Goal: Task Accomplishment & Management: Use online tool/utility

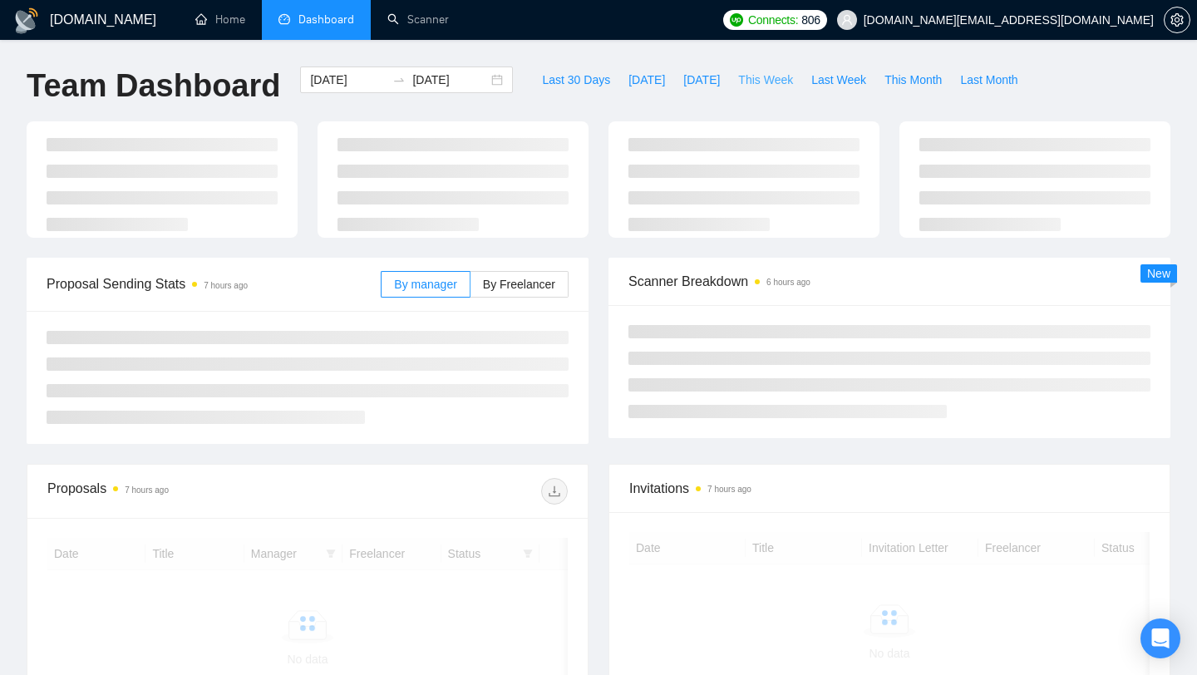
click at [780, 82] on span "This Week" at bounding box center [765, 80] width 55 height 18
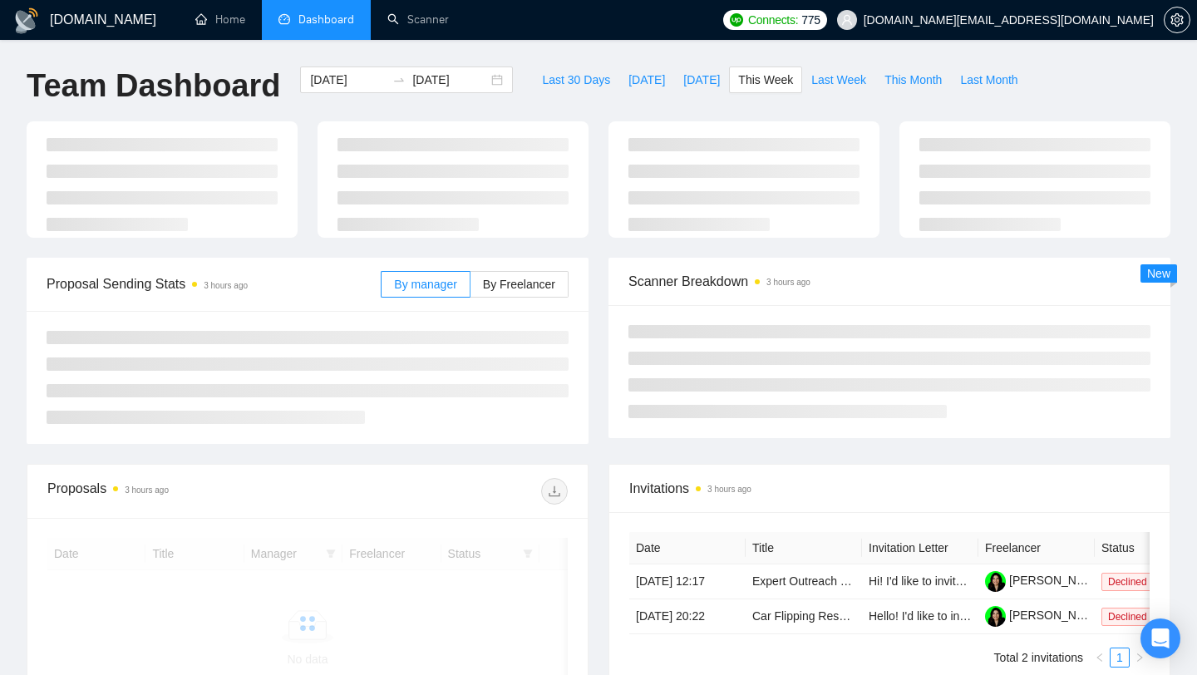
type input "[DATE]"
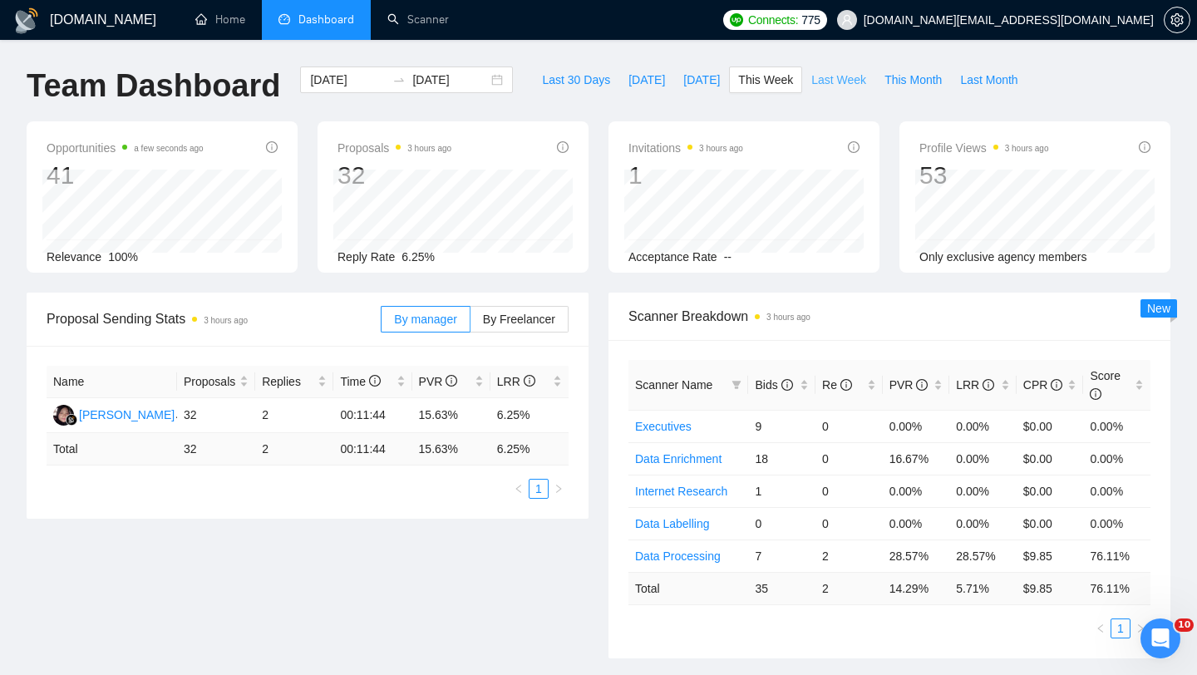
click at [827, 80] on span "Last Week" at bounding box center [839, 80] width 55 height 18
type input "[DATE]"
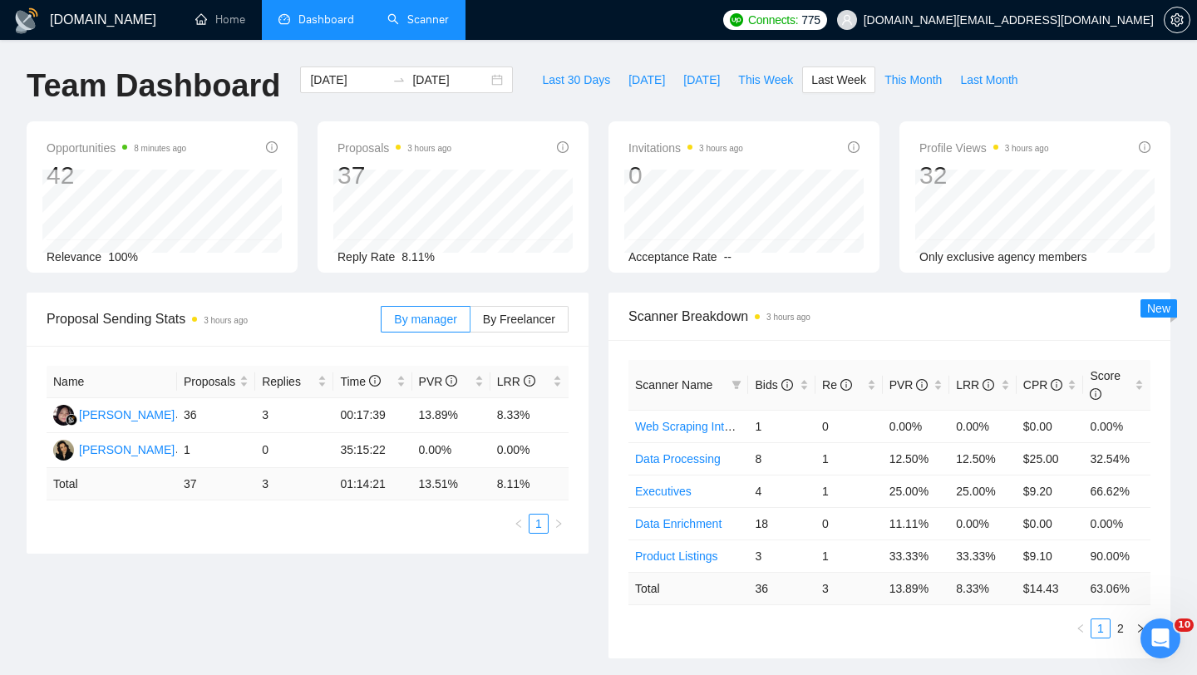
click at [407, 27] on link "Scanner" at bounding box center [419, 19] width 62 height 14
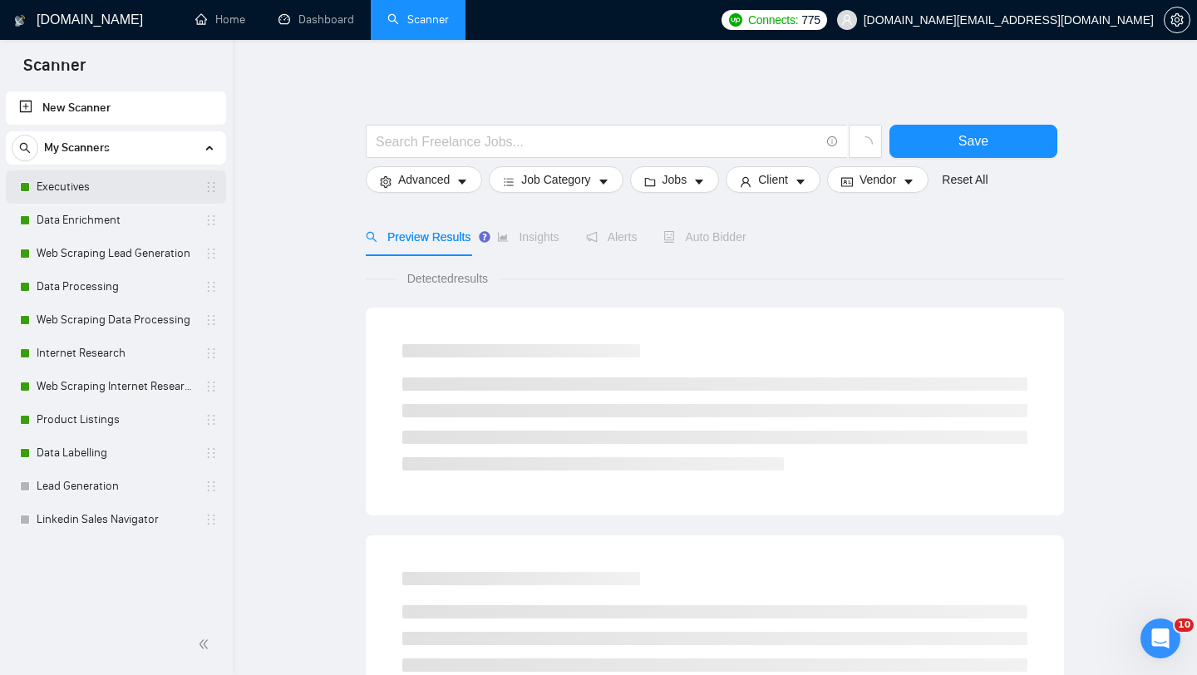
click at [131, 190] on link "Executives" at bounding box center [116, 186] width 158 height 33
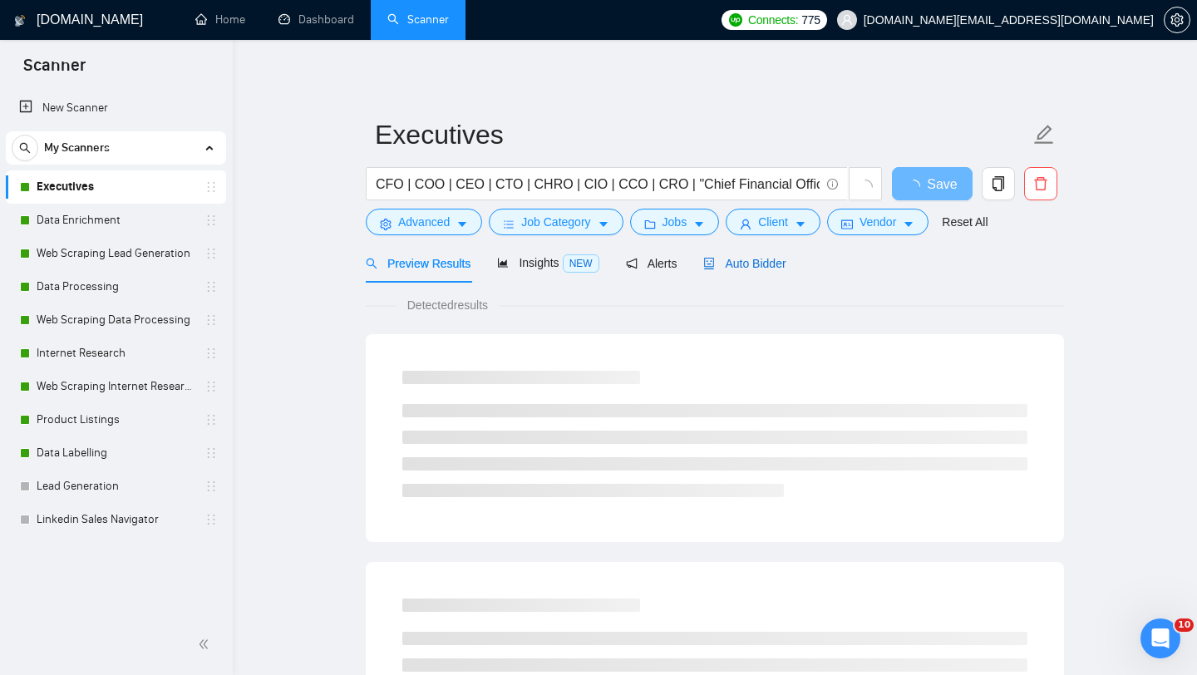
click at [773, 257] on span "Auto Bidder" at bounding box center [745, 263] width 82 height 13
